Goal: Communication & Community: Connect with others

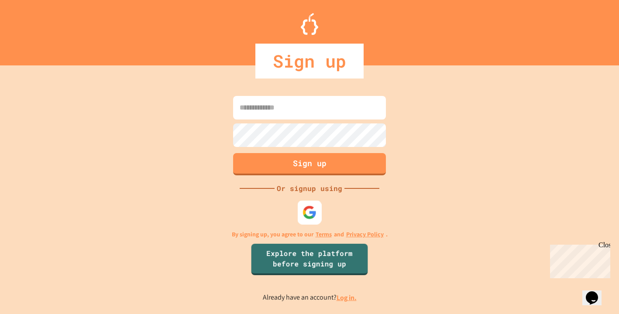
click at [316, 217] on img at bounding box center [310, 213] width 14 height 14
click at [305, 211] on img at bounding box center [309, 212] width 13 height 13
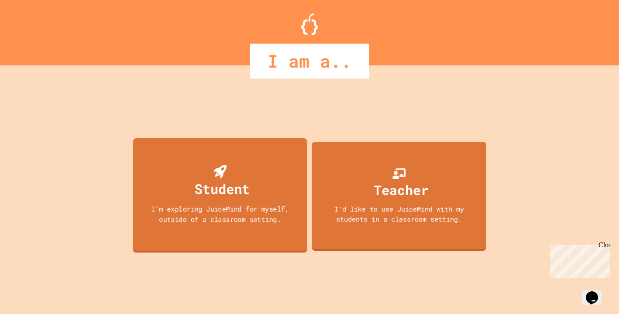
click at [282, 196] on div "Student I'm exploring JuiceMind for myself, outside of a classroom setting." at bounding box center [220, 195] width 175 height 114
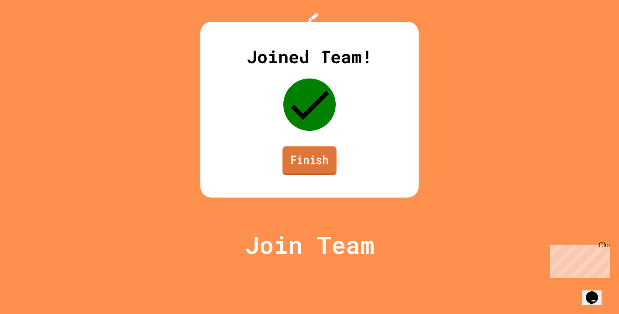
click at [304, 175] on link "Finish" at bounding box center [310, 160] width 54 height 29
